Goal: Navigation & Orientation: Find specific page/section

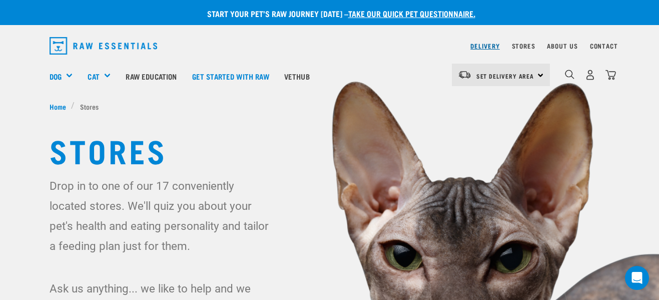
click at [489, 44] on link "Delivery" at bounding box center [484, 46] width 29 height 4
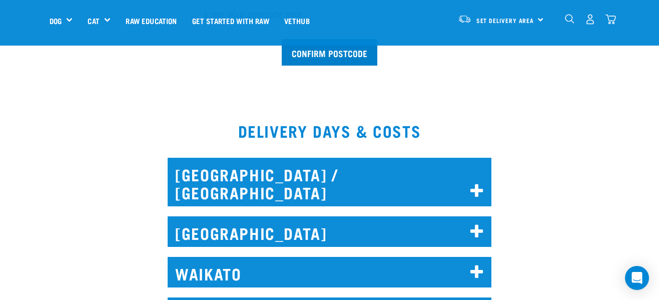
scroll to position [400, 0]
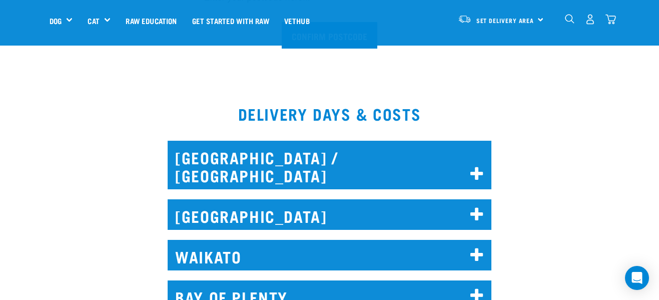
click at [476, 247] on icon at bounding box center [477, 255] width 14 height 16
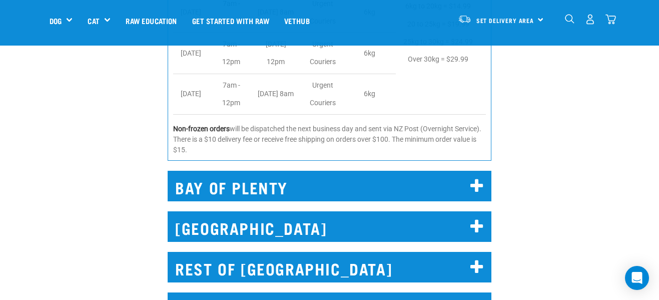
scroll to position [850, 0]
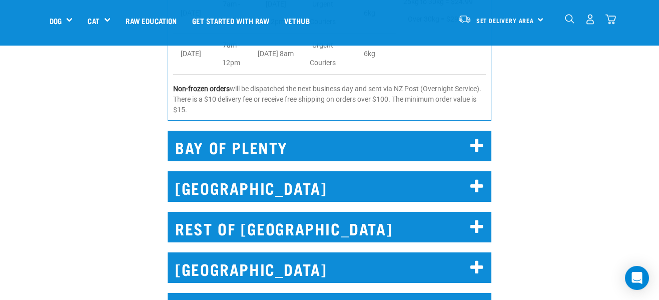
click at [479, 138] on icon at bounding box center [477, 146] width 14 height 16
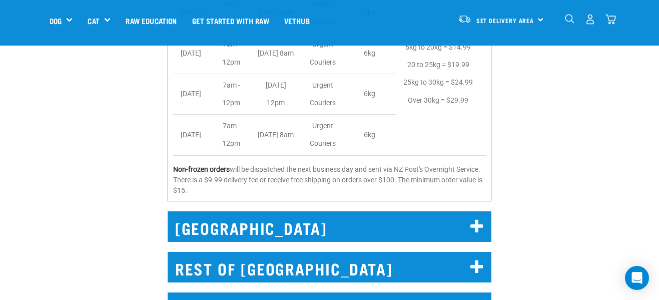
scroll to position [1101, 0]
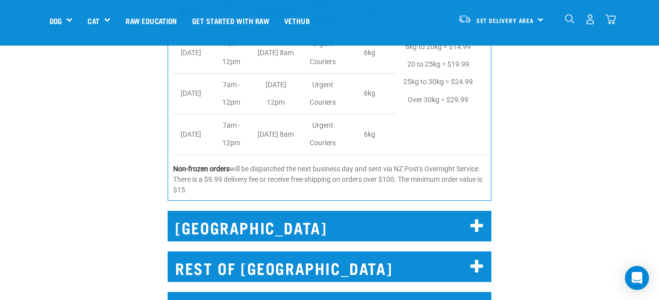
click at [475, 259] on icon at bounding box center [477, 267] width 14 height 16
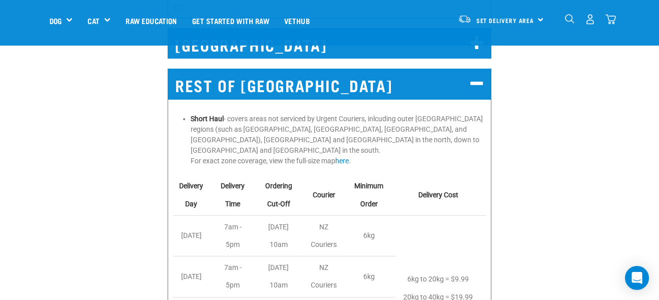
scroll to position [1301, 0]
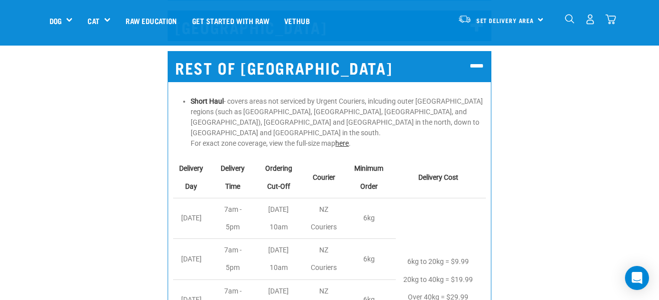
click at [342, 139] on link "here" at bounding box center [342, 143] width 14 height 8
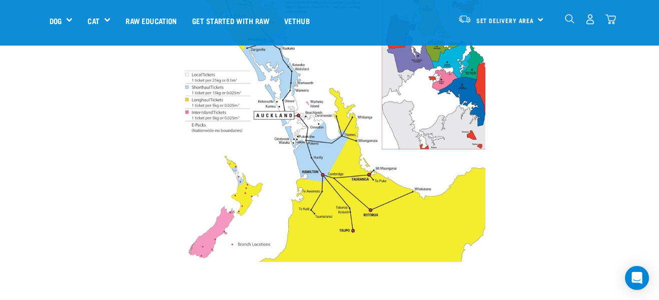
scroll to position [350, 0]
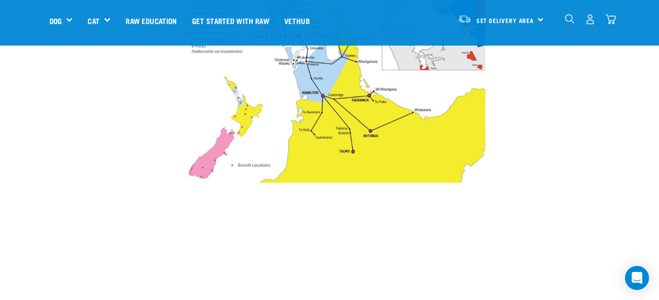
click at [355, 84] on img at bounding box center [330, 33] width 312 height 298
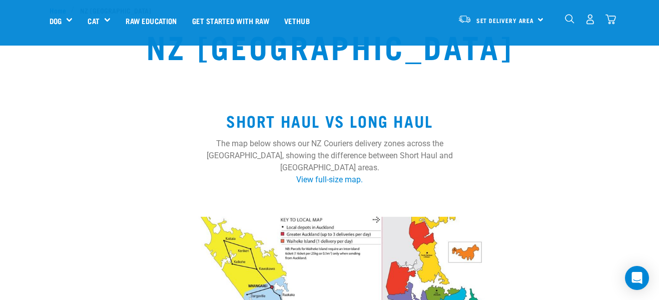
scroll to position [0, 0]
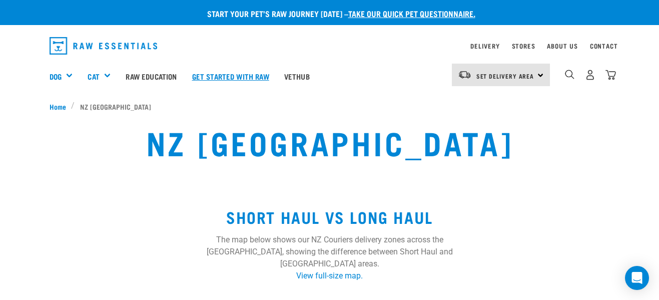
click at [232, 75] on link "Get started with Raw" at bounding box center [231, 76] width 92 height 40
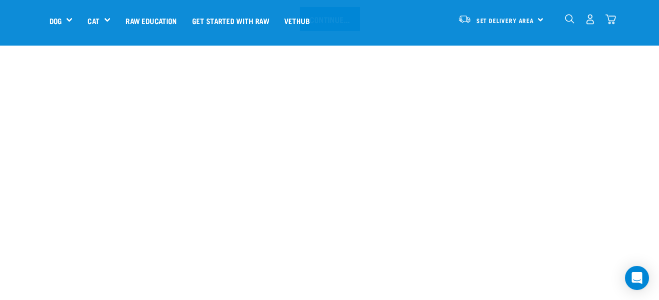
scroll to position [1251, 0]
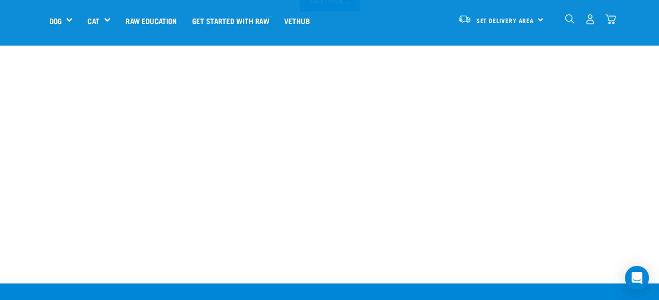
click at [538, 19] on div "Set Delivery Area North Island South Island" at bounding box center [501, 19] width 98 height 23
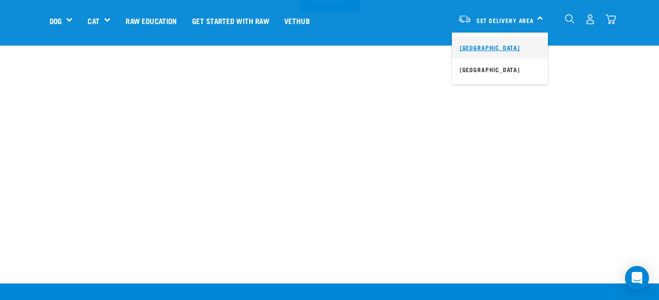
click at [486, 50] on link "[GEOGRAPHIC_DATA]" at bounding box center [500, 48] width 96 height 22
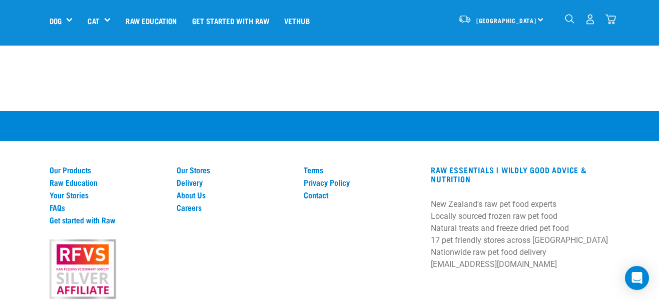
scroll to position [1461, 0]
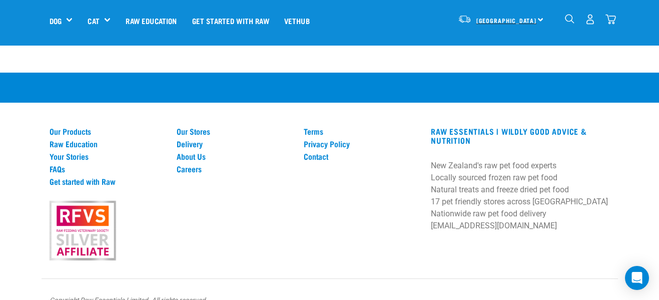
click at [491, 19] on span "[GEOGRAPHIC_DATA]" at bounding box center [506, 21] width 61 height 4
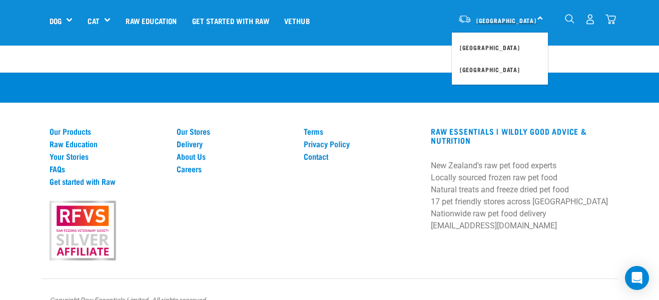
click at [491, 19] on span "[GEOGRAPHIC_DATA]" at bounding box center [506, 21] width 61 height 4
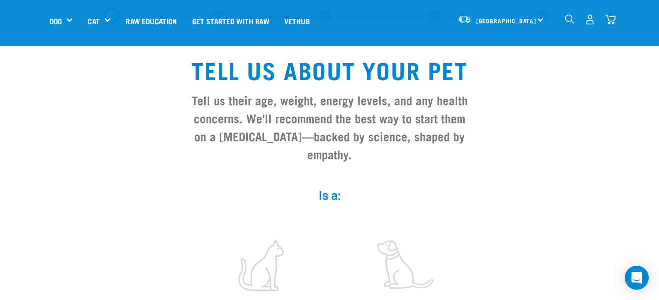
scroll to position [50, 0]
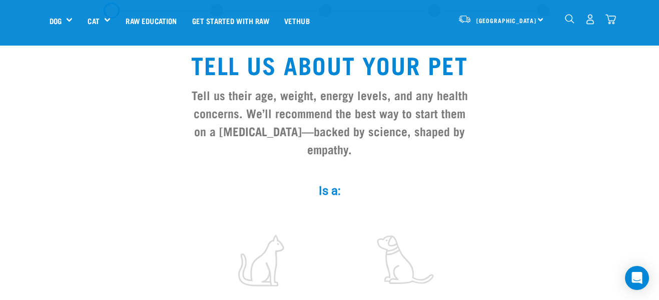
click at [539, 20] on div "North Island North Island South Island" at bounding box center [501, 19] width 98 height 23
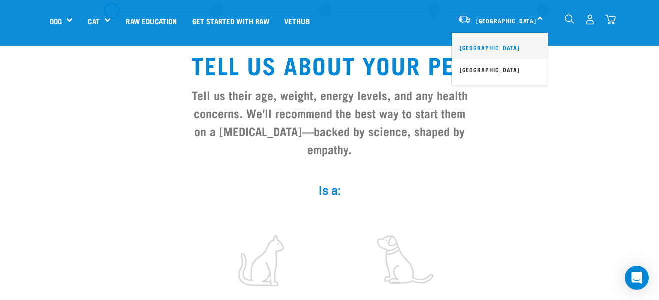
click at [500, 44] on link "[GEOGRAPHIC_DATA]" at bounding box center [500, 48] width 96 height 22
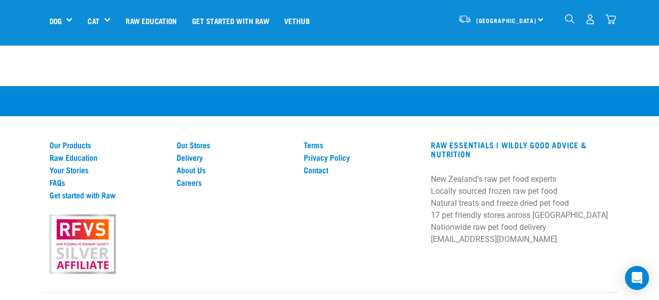
scroll to position [1461, 0]
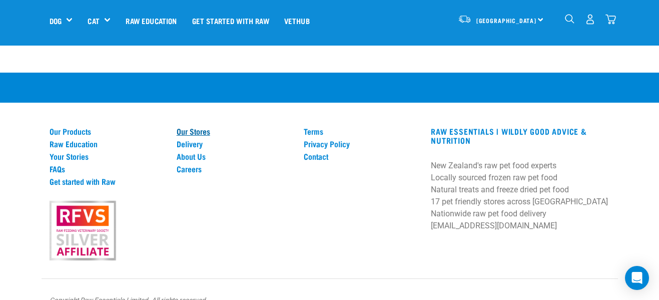
click at [185, 127] on link "Our Stores" at bounding box center [234, 131] width 115 height 9
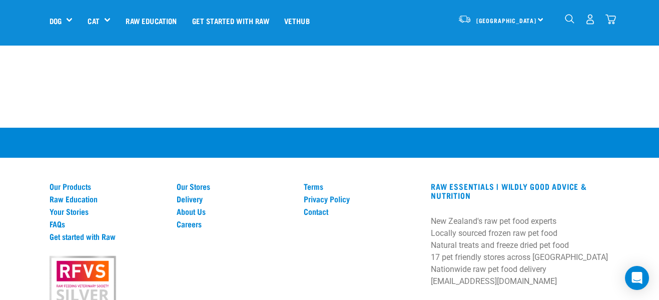
scroll to position [1951, 0]
